Goal: Task Accomplishment & Management: Manage account settings

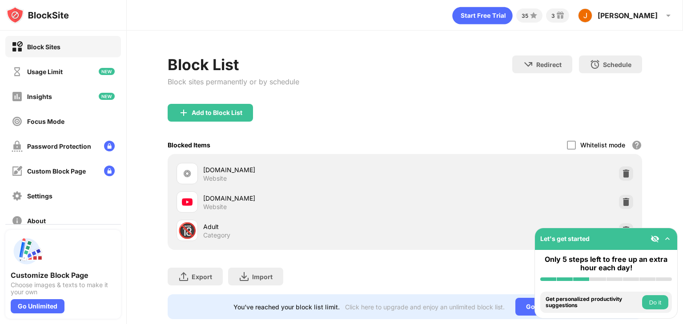
click at [621, 203] on img at bounding box center [625, 202] width 9 height 9
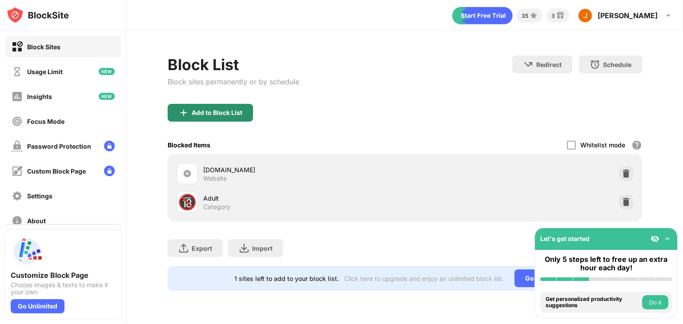
click at [231, 107] on div "Add to Block List" at bounding box center [210, 113] width 85 height 18
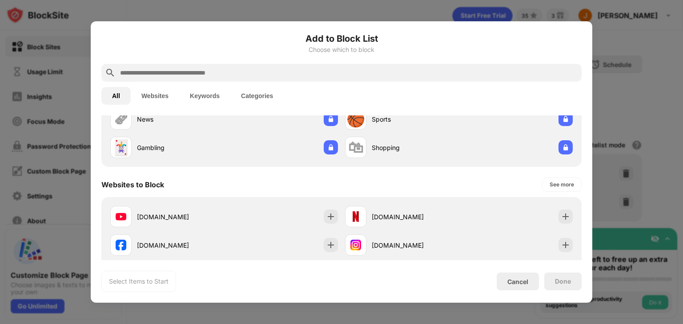
scroll to position [89, 0]
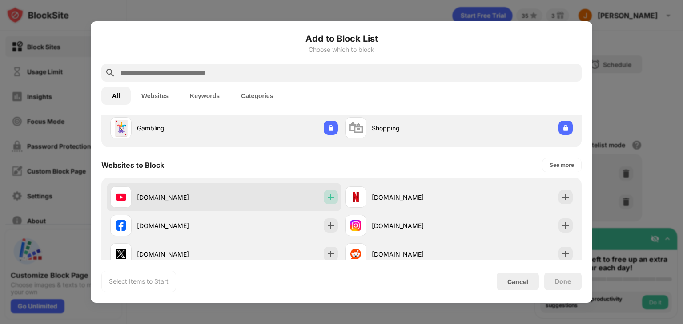
click at [324, 199] on div at bounding box center [331, 197] width 14 height 14
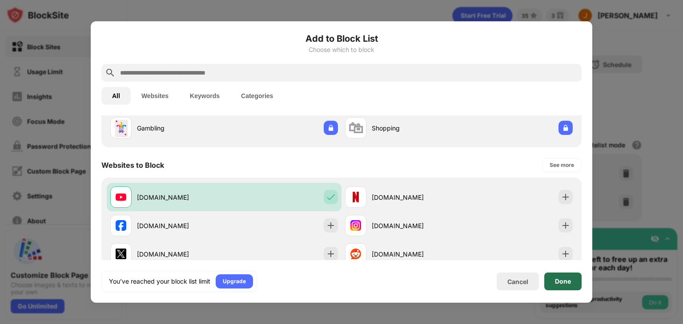
click at [555, 283] on div "Done" at bounding box center [563, 281] width 16 height 7
